Goal: Check status: Check status

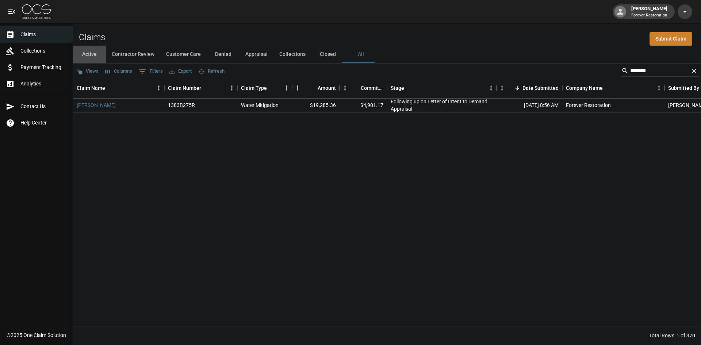
click at [91, 52] on button "Active" at bounding box center [89, 55] width 33 height 18
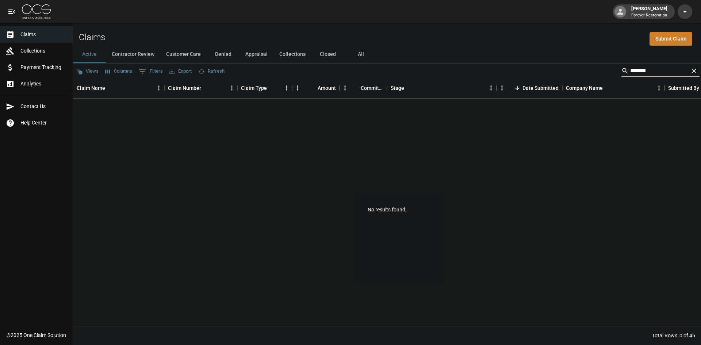
click at [697, 70] on icon "Clear" at bounding box center [693, 70] width 7 height 7
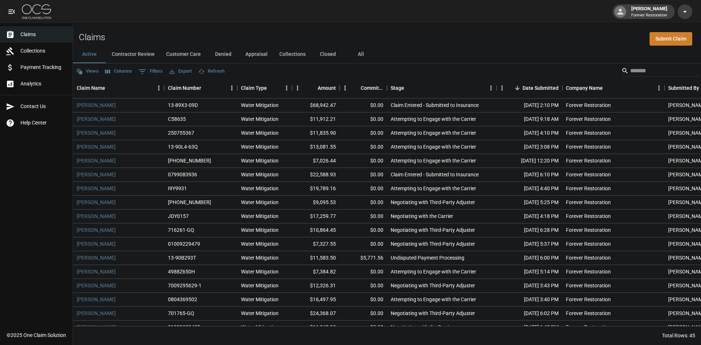
click at [219, 50] on button "Denied" at bounding box center [223, 55] width 33 height 18
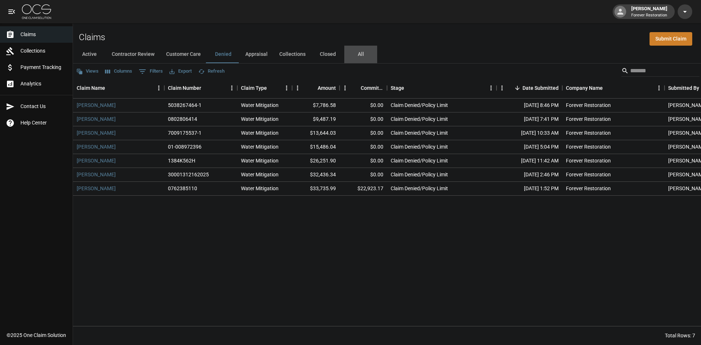
click at [354, 54] on button "All" at bounding box center [360, 55] width 33 height 18
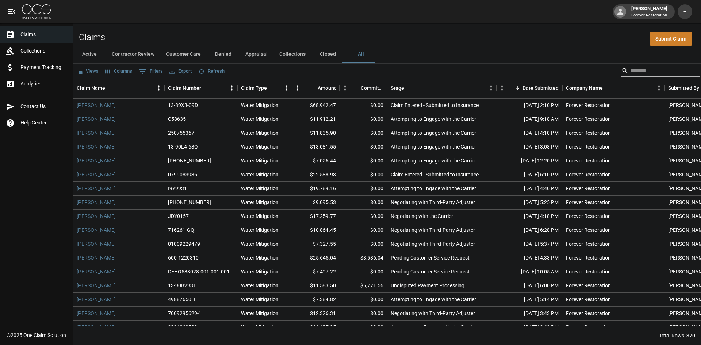
click at [647, 66] on input "Search" at bounding box center [659, 71] width 58 height 12
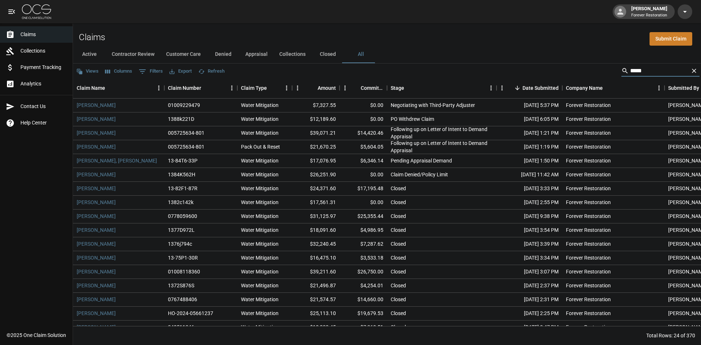
type input "*****"
click at [223, 52] on button "Denied" at bounding box center [223, 55] width 33 height 18
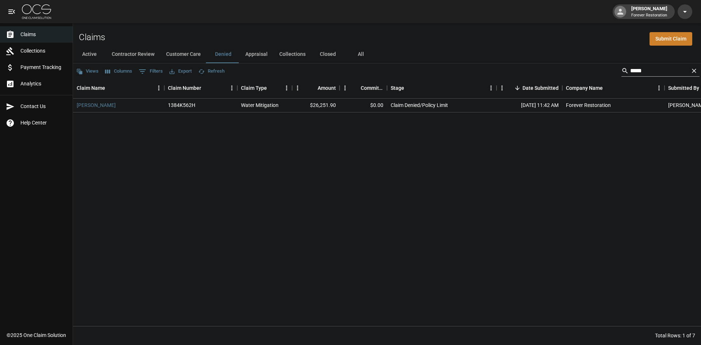
click at [696, 72] on icon "Clear" at bounding box center [694, 71] width 4 height 4
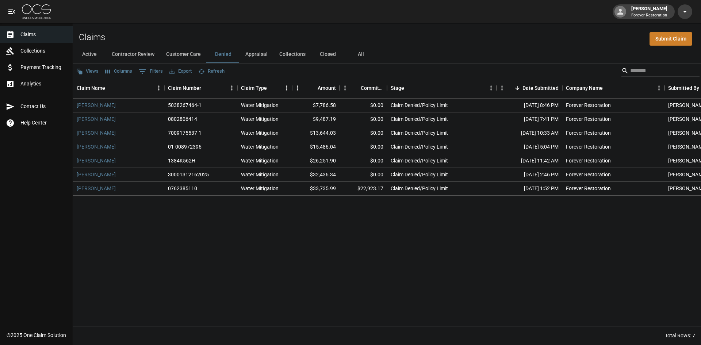
click at [89, 57] on button "Active" at bounding box center [89, 55] width 33 height 18
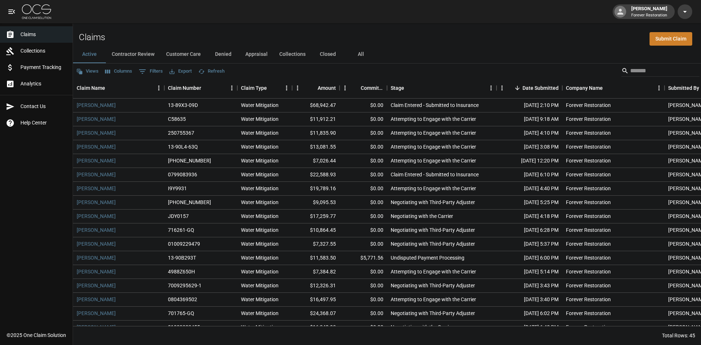
click at [138, 52] on button "Contractor Review" at bounding box center [133, 55] width 54 height 18
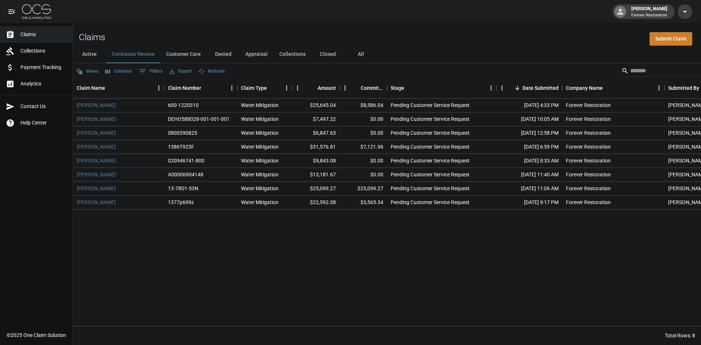
click at [191, 54] on button "Customer Care" at bounding box center [183, 55] width 46 height 18
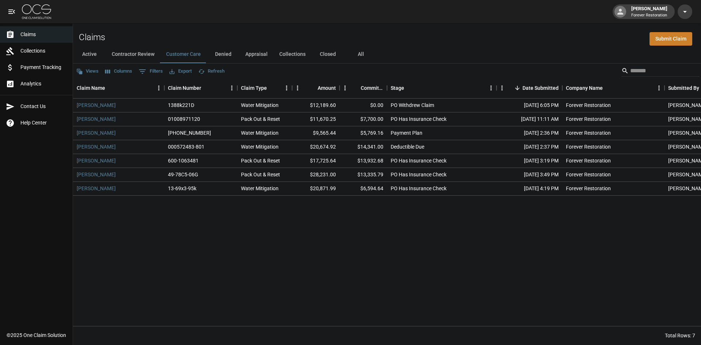
click at [230, 54] on button "Denied" at bounding box center [223, 55] width 33 height 18
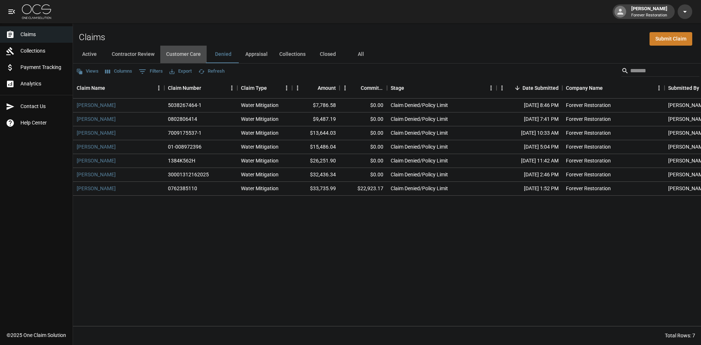
click at [188, 53] on button "Customer Care" at bounding box center [183, 55] width 46 height 18
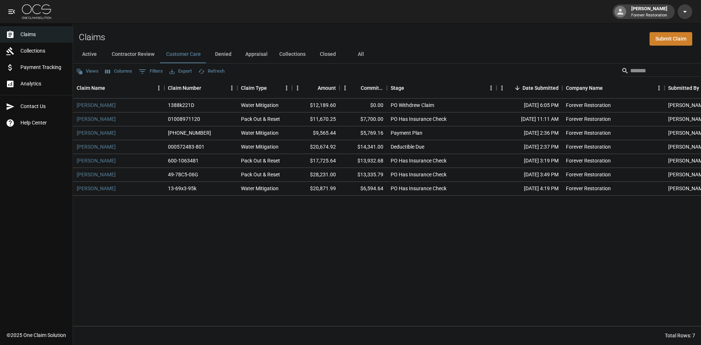
click at [80, 52] on button "Active" at bounding box center [89, 55] width 33 height 18
